Goal: Task Accomplishment & Management: Complete application form

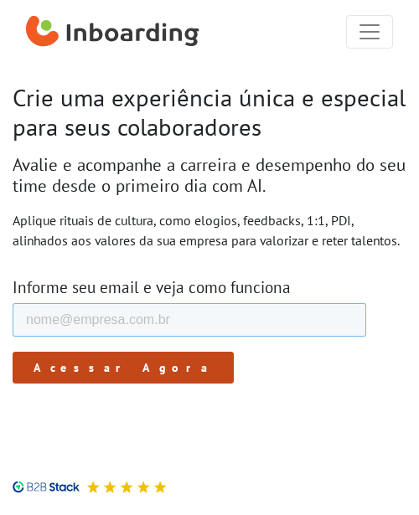
click at [153, 324] on input "E-mail de trabalho *" at bounding box center [189, 319] width 353 height 33
type input "talitanunes.tita@gmail.com"
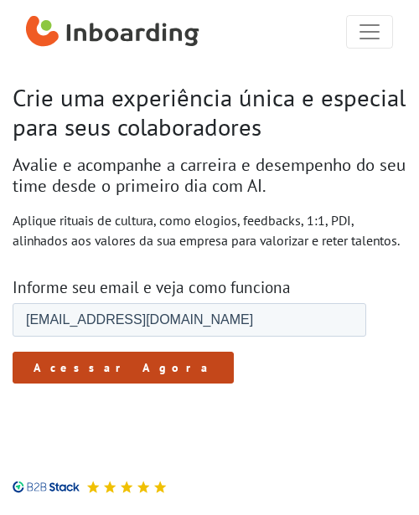
type input "talitanunes.tita@gmail.com"
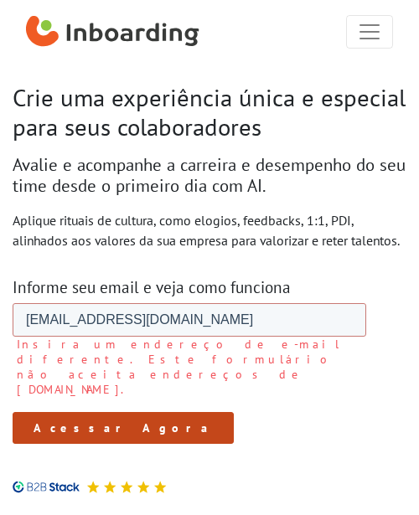
click at [101, 412] on input "Acessar Agora" at bounding box center [123, 428] width 221 height 32
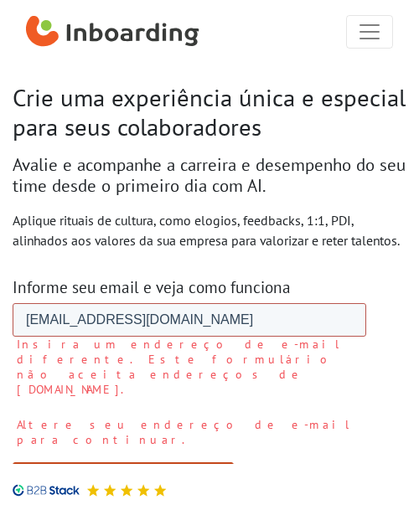
drag, startPoint x: 110, startPoint y: 319, endPoint x: -106, endPoint y: 323, distance: 216.8
click html "E-mail de trabalho * talitanunes.tita@gmail.com Insira um endereço de e-mail di…"
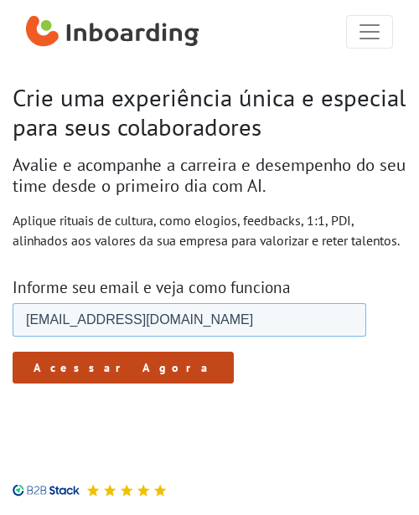
type input "[EMAIL_ADDRESS][DOMAIN_NAME]"
click at [13, 352] on input "Acessar Agora" at bounding box center [123, 368] width 221 height 32
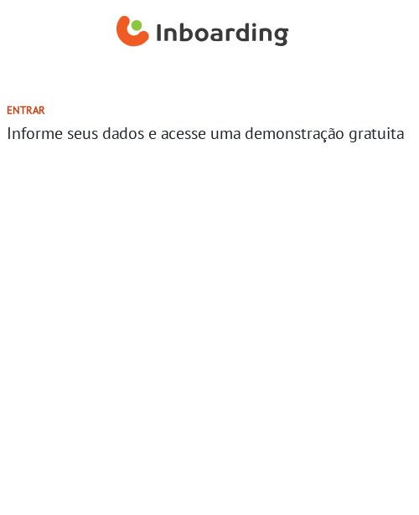
select select "BR"
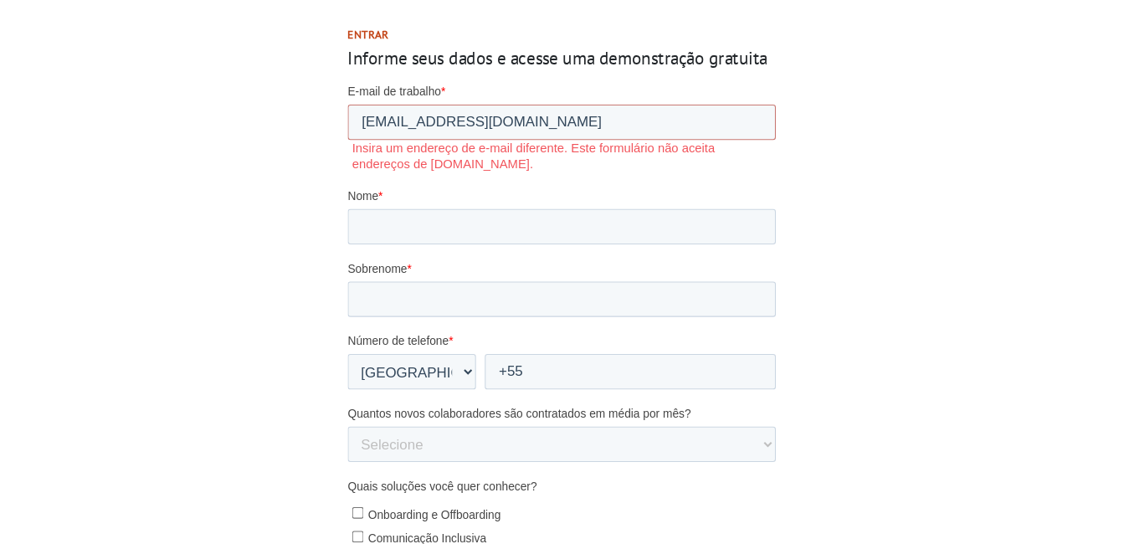
scroll to position [75, 0]
